Goal: Information Seeking & Learning: Learn about a topic

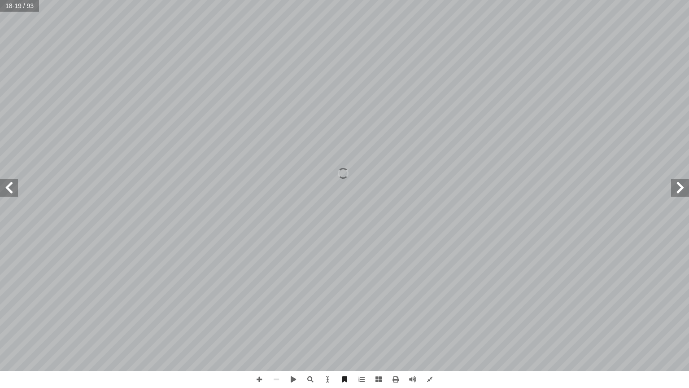
click at [686, 193] on span at bounding box center [680, 188] width 18 height 18
click at [259, 383] on span at bounding box center [259, 379] width 17 height 17
click at [685, 188] on span at bounding box center [680, 188] width 18 height 18
click at [686, 195] on span at bounding box center [680, 188] width 18 height 18
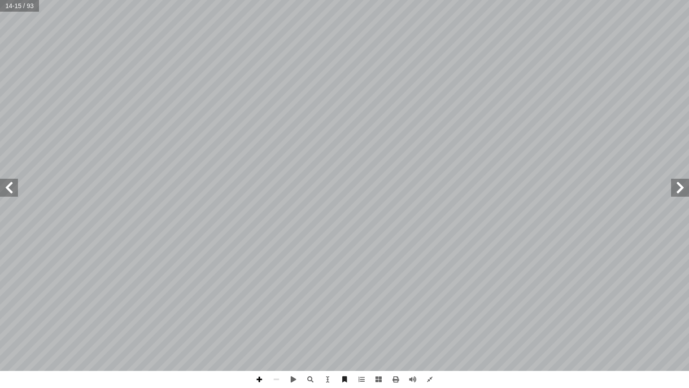
click at [258, 383] on span at bounding box center [259, 379] width 17 height 17
click at [684, 183] on span at bounding box center [680, 188] width 18 height 18
click at [684, 186] on span at bounding box center [680, 188] width 18 height 18
click at [428, 377] on span at bounding box center [429, 379] width 17 height 17
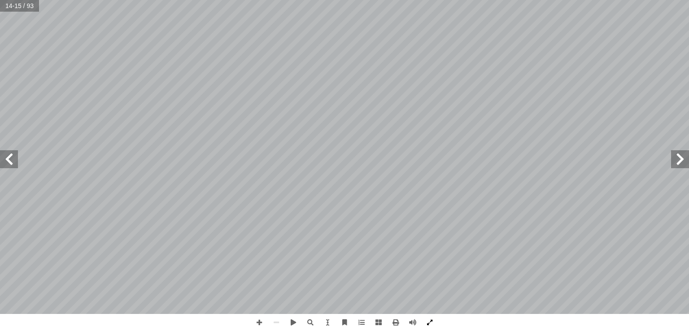
click at [430, 323] on span at bounding box center [429, 322] width 17 height 17
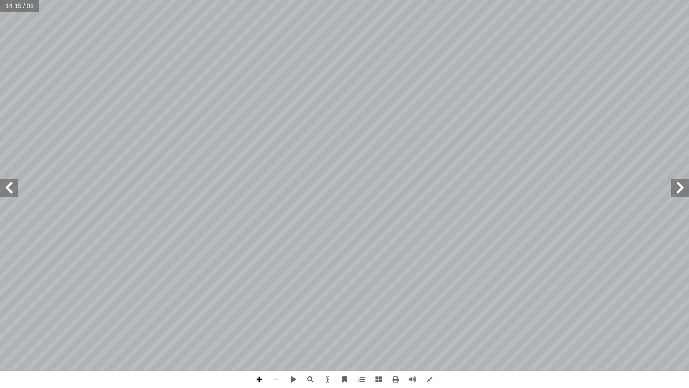
click at [262, 386] on span at bounding box center [259, 379] width 17 height 17
click at [328, 377] on span at bounding box center [327, 379] width 17 height 17
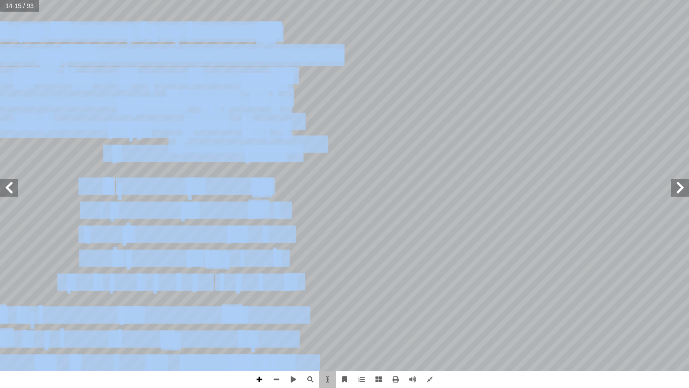
drag, startPoint x: 248, startPoint y: 349, endPoint x: 261, endPoint y: 377, distance: 31.3
click at [261, 377] on div "١٠ نفسي: ُ ختبر أ ا تي: أ ا حيحة فيما ي ّ لص � جابة إ ل� � ئرة حول رمز � ضع د أ…" at bounding box center [344, 194] width 689 height 388
click at [261, 377] on span at bounding box center [259, 379] width 17 height 17
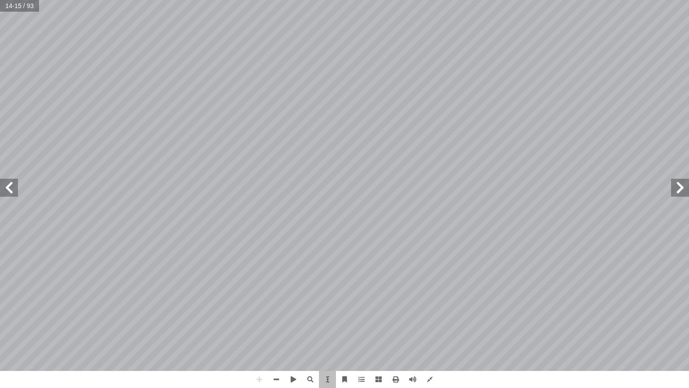
click at [350, 300] on div "١٠ نفسي: ُ ختبر أ ا تي: أ ا حيحة فيما ي ّ لص � جابة إ ل� � ئرة حول رمز � ضع د أ…" at bounding box center [699, 185] width 710 height 918
click at [207, 308] on span "خ��قي" at bounding box center [214, 319] width 38 height 22
click at [325, 376] on span at bounding box center [327, 379] width 17 height 17
click at [258, 380] on span at bounding box center [259, 379] width 17 height 17
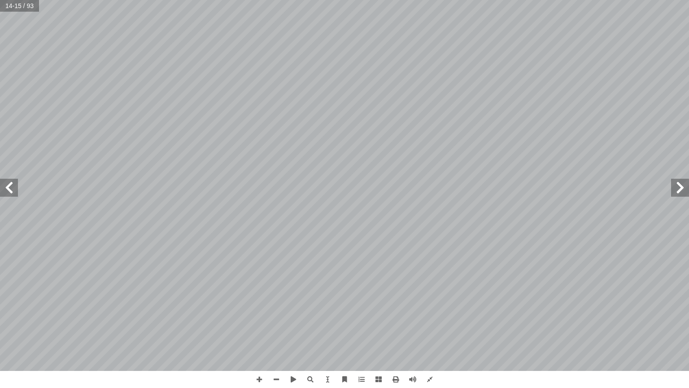
click at [3, 189] on span at bounding box center [9, 188] width 18 height 18
click at [261, 381] on span at bounding box center [259, 379] width 17 height 17
click at [13, 196] on span at bounding box center [9, 188] width 18 height 18
click at [0, 179] on span at bounding box center [9, 188] width 18 height 18
click at [3, 184] on span at bounding box center [9, 188] width 18 height 18
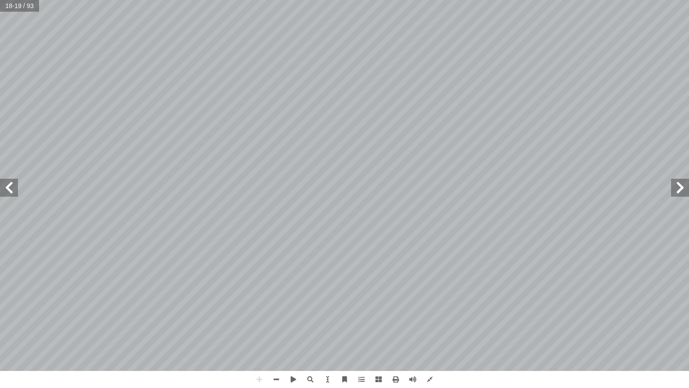
click at [0, 193] on span at bounding box center [9, 188] width 18 height 18
click at [681, 193] on span at bounding box center [680, 188] width 18 height 18
click at [3, 185] on span at bounding box center [9, 188] width 18 height 18
click at [9, 192] on span at bounding box center [9, 188] width 18 height 18
click at [428, 375] on span at bounding box center [429, 379] width 17 height 17
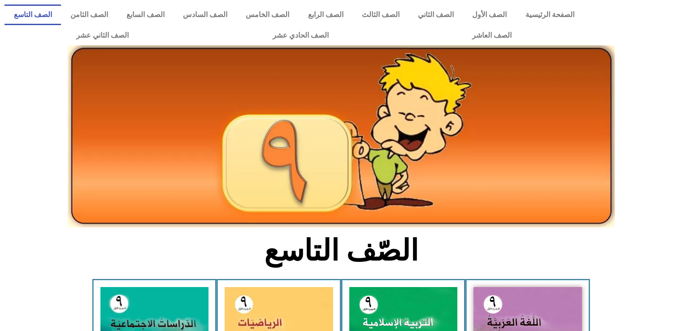
scroll to position [197, 0]
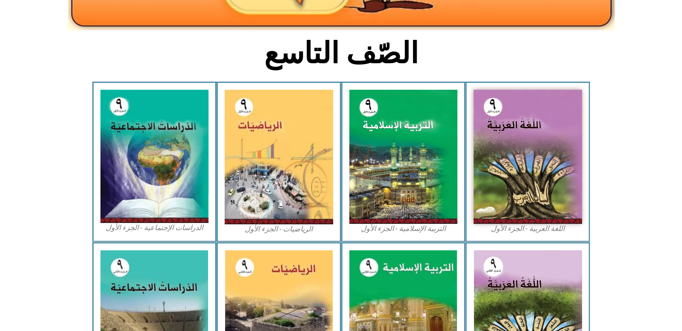
click at [285, 139] on img at bounding box center [279, 157] width 109 height 134
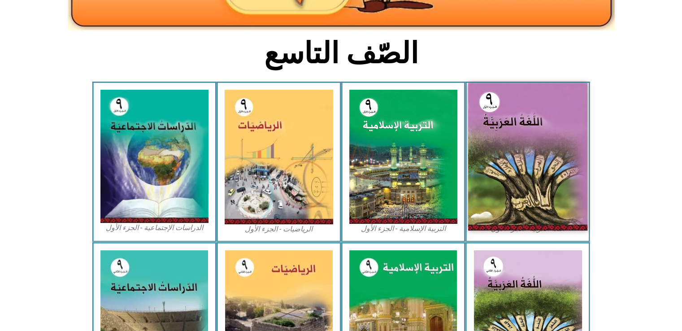
click at [516, 165] on img at bounding box center [527, 157] width 119 height 148
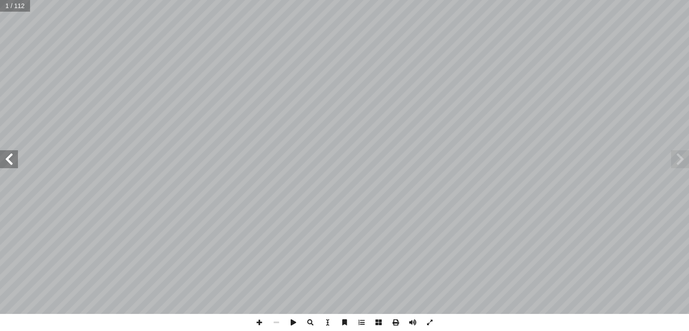
click at [10, 157] on span at bounding box center [9, 159] width 18 height 18
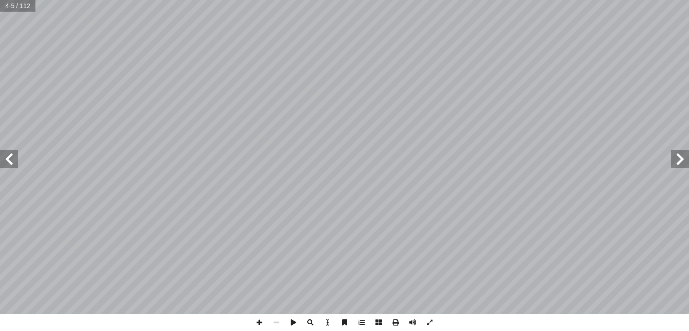
click at [10, 157] on span at bounding box center [9, 159] width 18 height 18
click at [677, 163] on span at bounding box center [680, 159] width 18 height 18
click at [2, 157] on span at bounding box center [9, 159] width 18 height 18
click at [4, 156] on span at bounding box center [9, 159] width 18 height 18
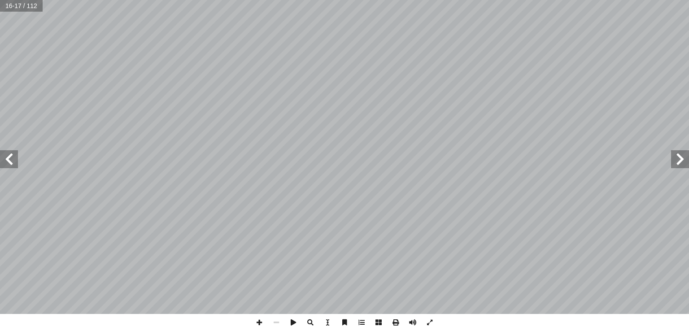
click at [4, 156] on span at bounding box center [9, 159] width 18 height 18
